Goal: Book appointment/travel/reservation

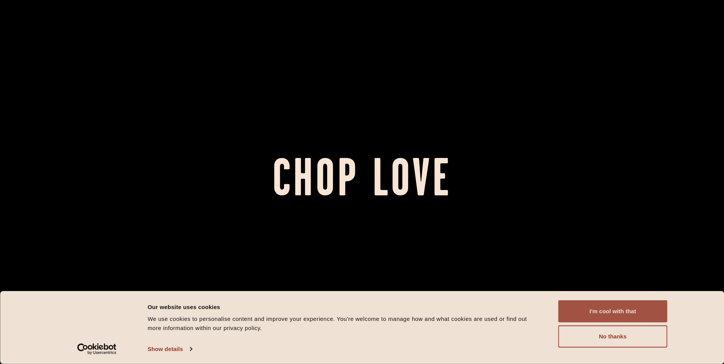
click at [633, 311] on button "I'm cool with that" at bounding box center [612, 311] width 109 height 22
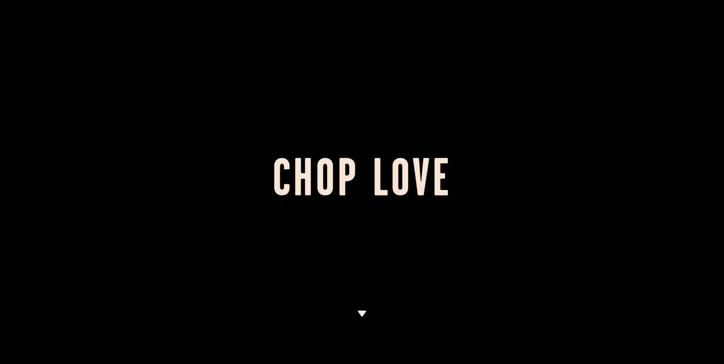
click at [359, 311] on img at bounding box center [362, 314] width 10 height 6
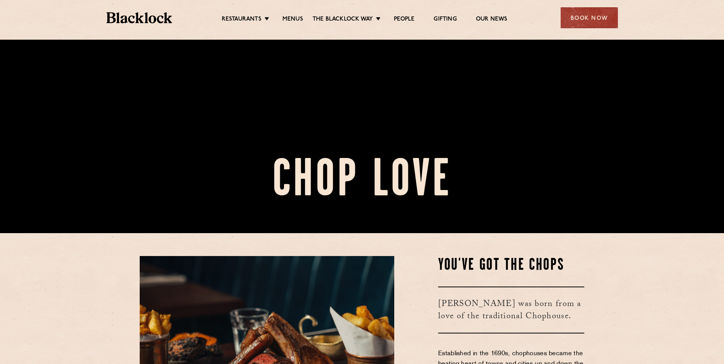
click at [359, 311] on img at bounding box center [267, 365] width 255 height 218
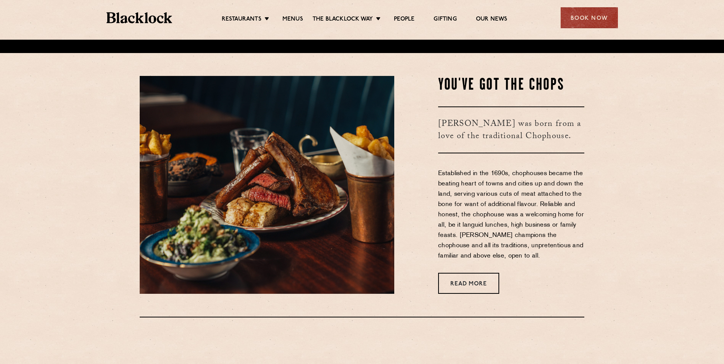
scroll to position [324, 0]
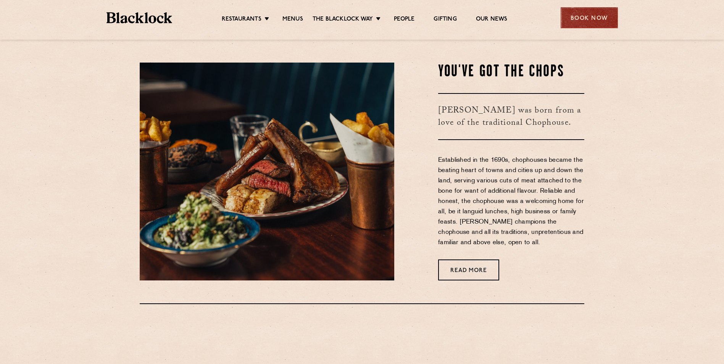
click at [592, 19] on div "Book Now" at bounding box center [589, 17] width 57 height 21
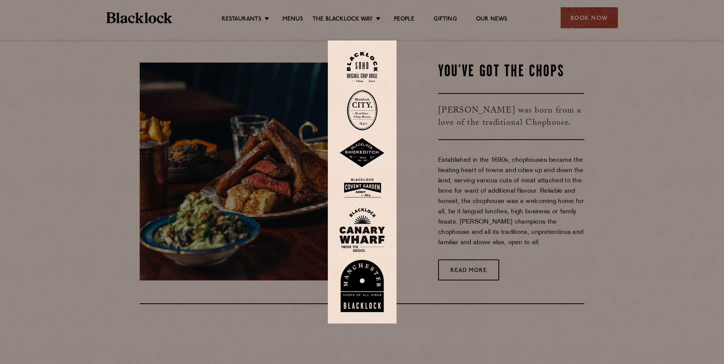
click at [362, 57] on img at bounding box center [362, 67] width 31 height 31
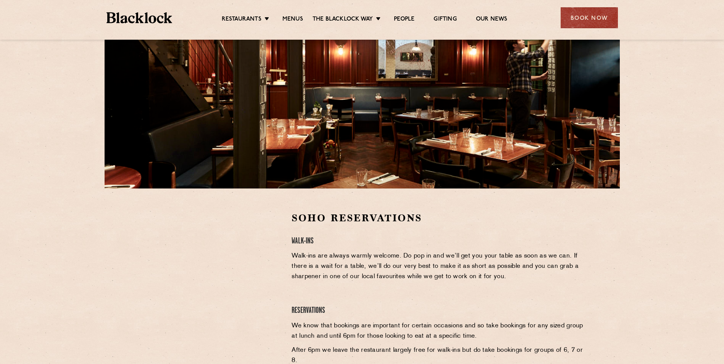
scroll to position [97, 0]
